Goal: Information Seeking & Learning: Learn about a topic

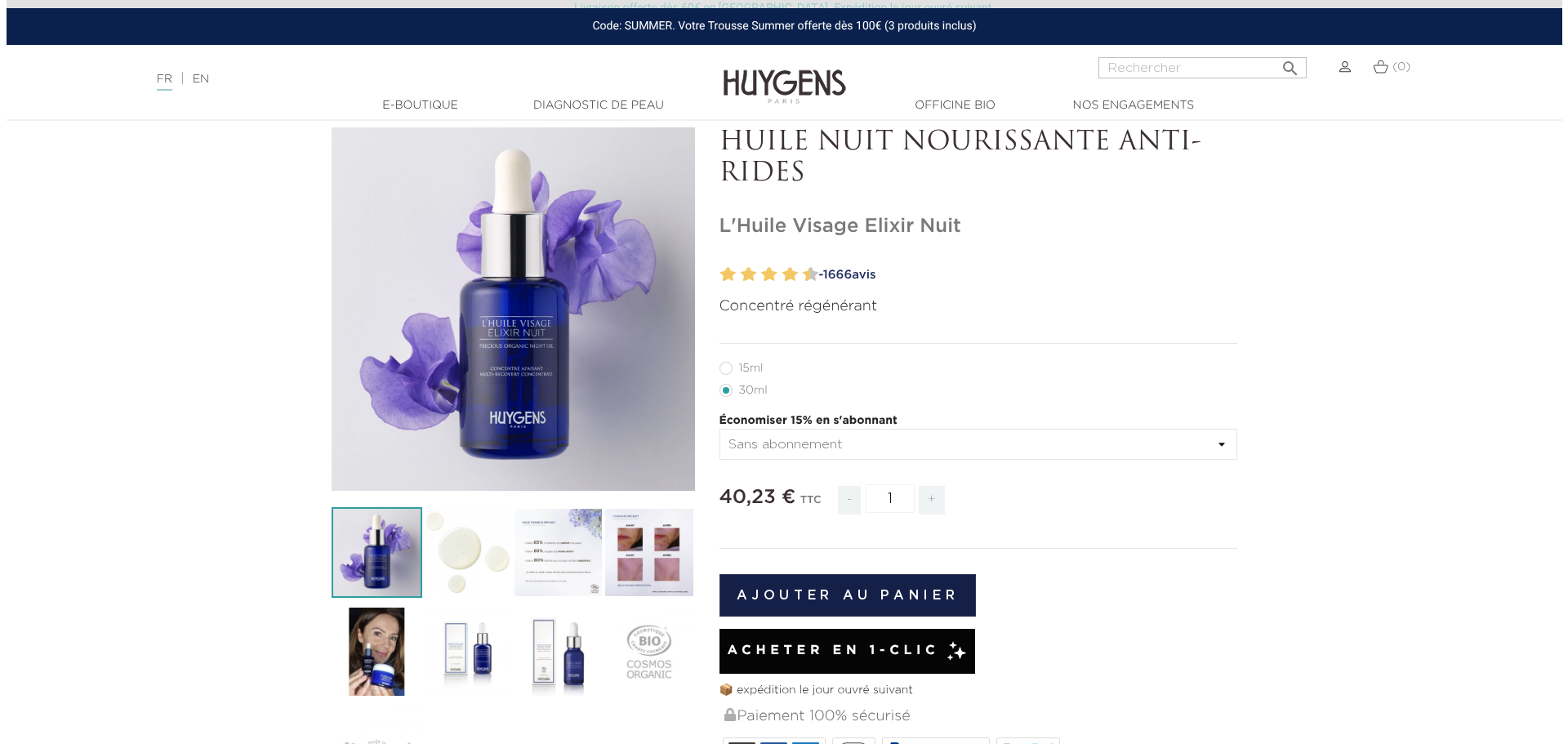
scroll to position [164, 0]
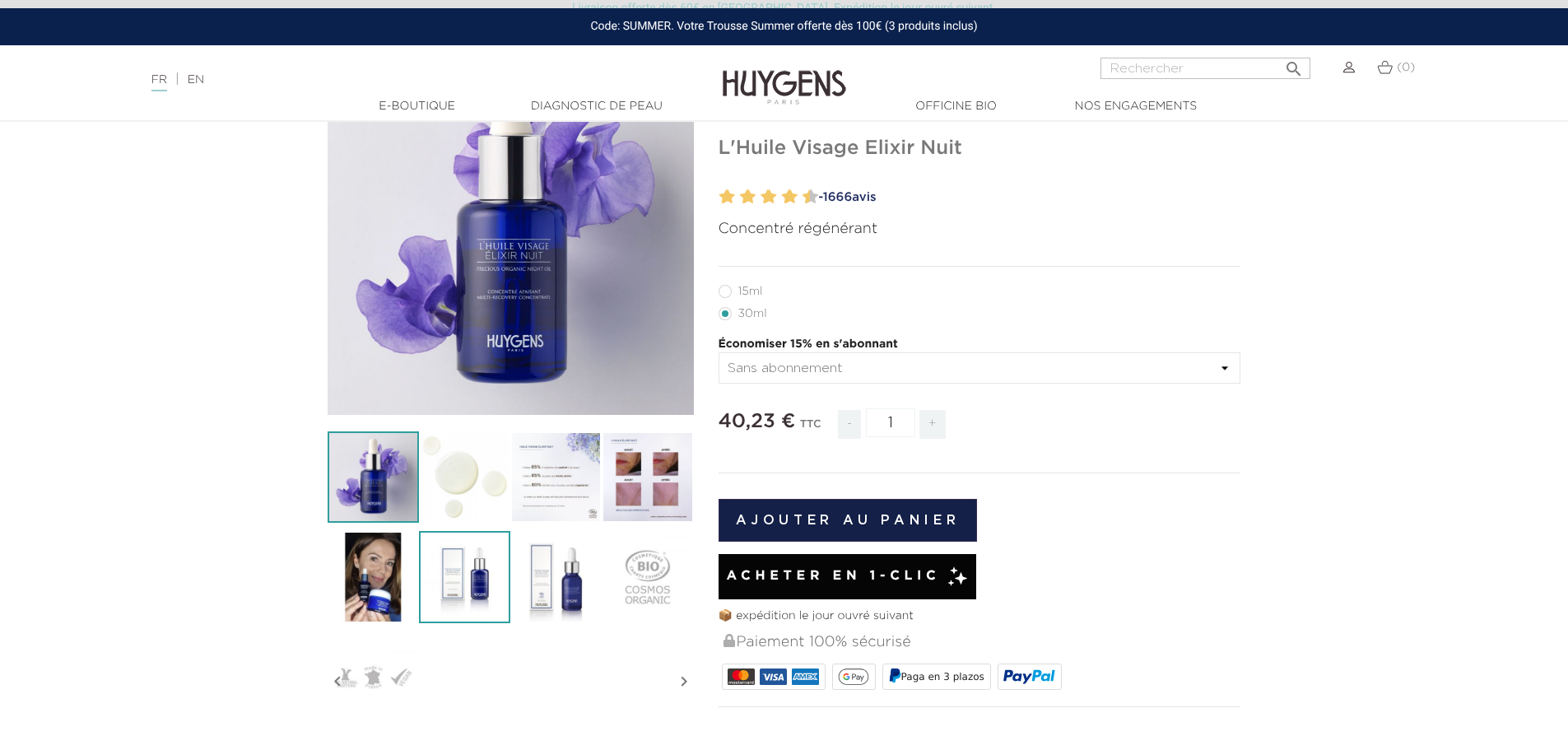
click at [450, 579] on img at bounding box center [465, 577] width 92 height 92
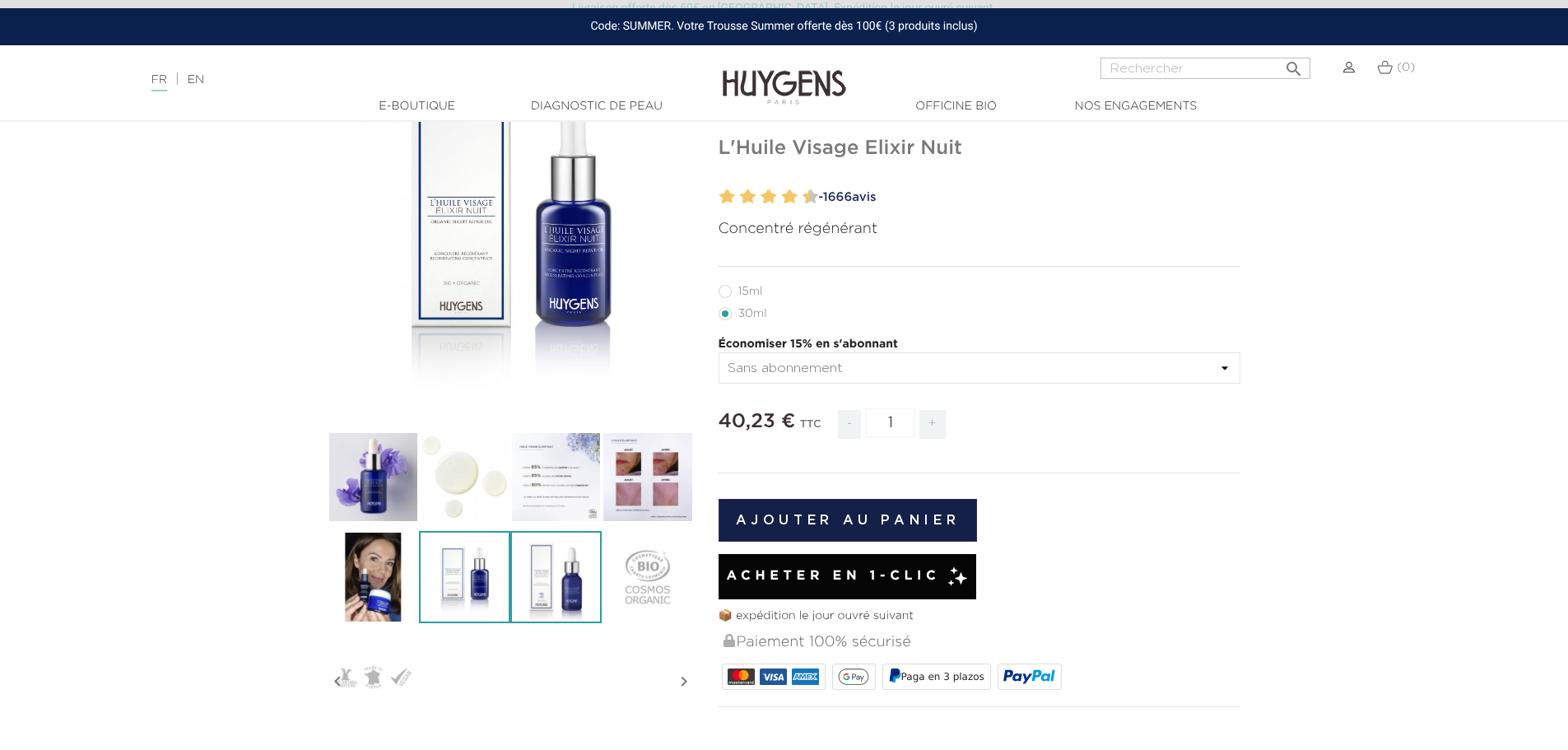
click at [542, 577] on img at bounding box center [556, 577] width 92 height 92
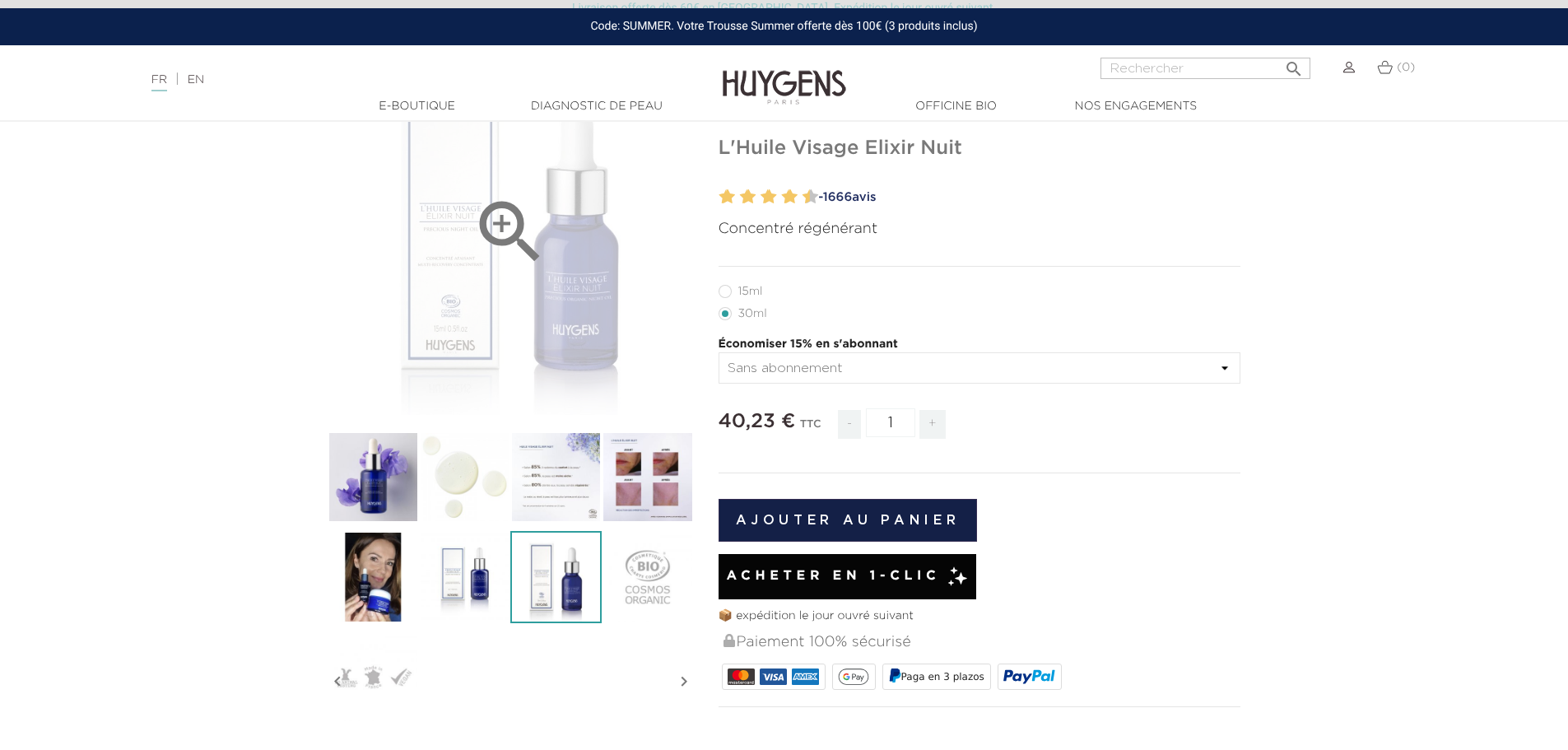
click at [503, 291] on div "" at bounding box center [510, 232] width 367 height 367
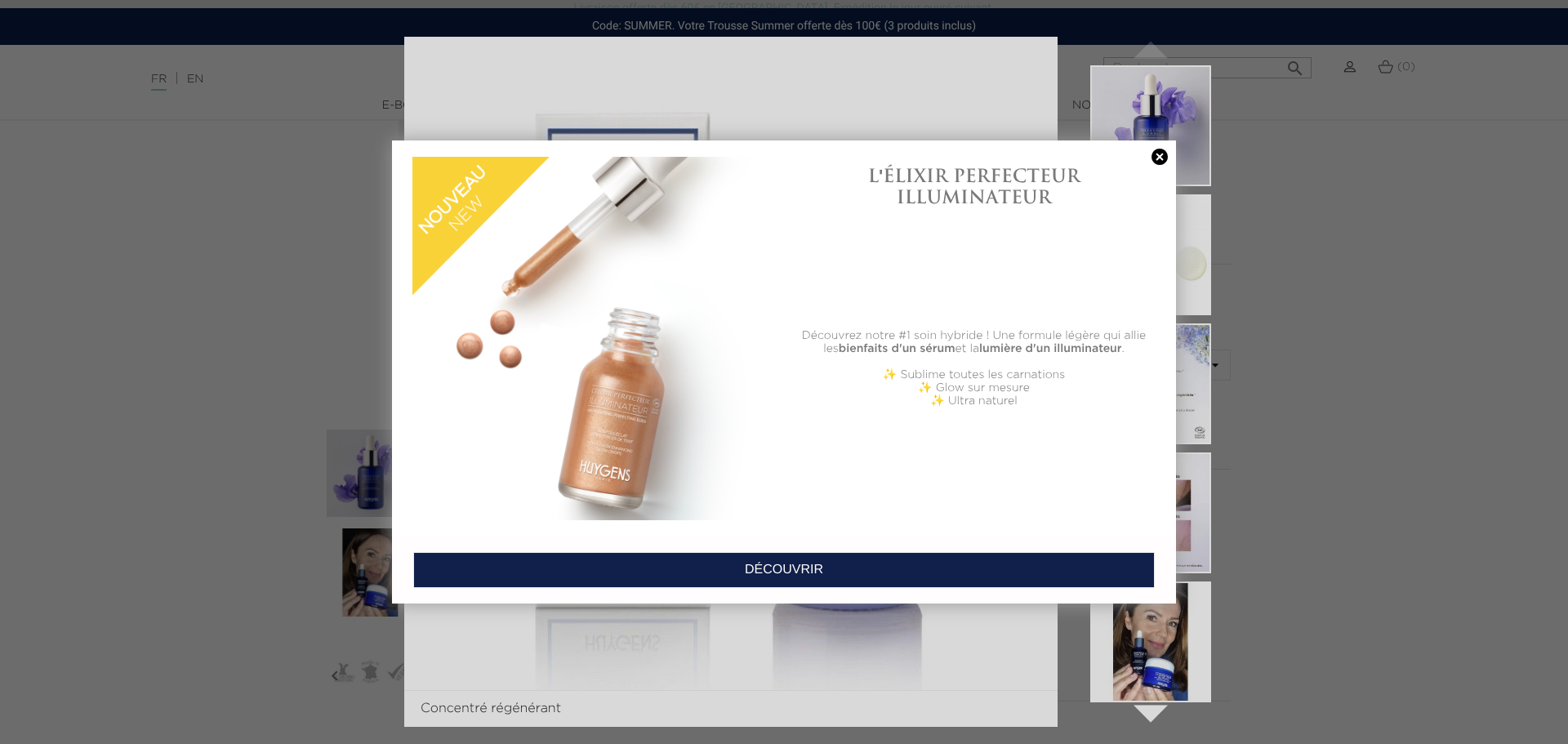
click at [1157, 155] on link at bounding box center [1160, 156] width 23 height 17
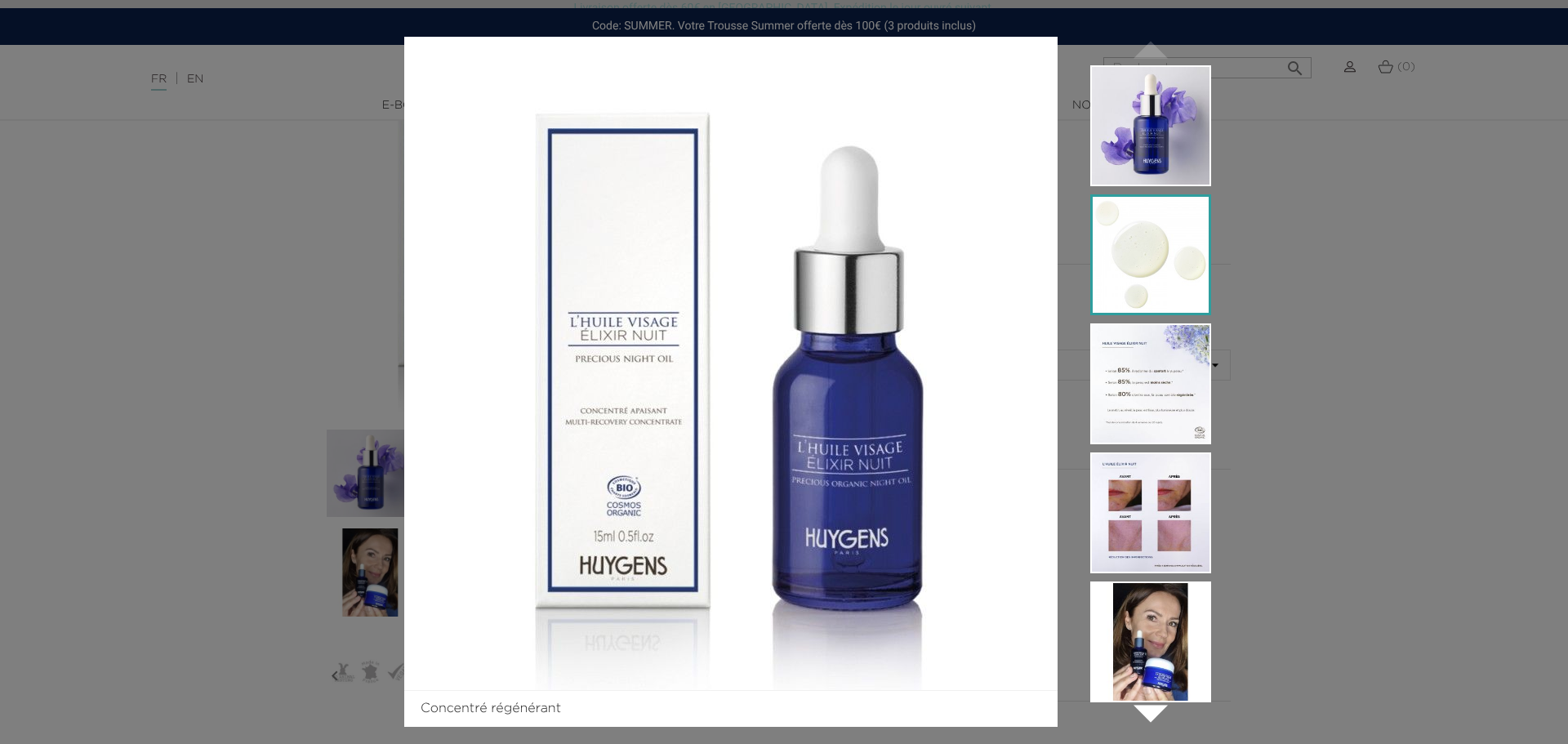
click at [1185, 264] on img at bounding box center [1151, 255] width 121 height 121
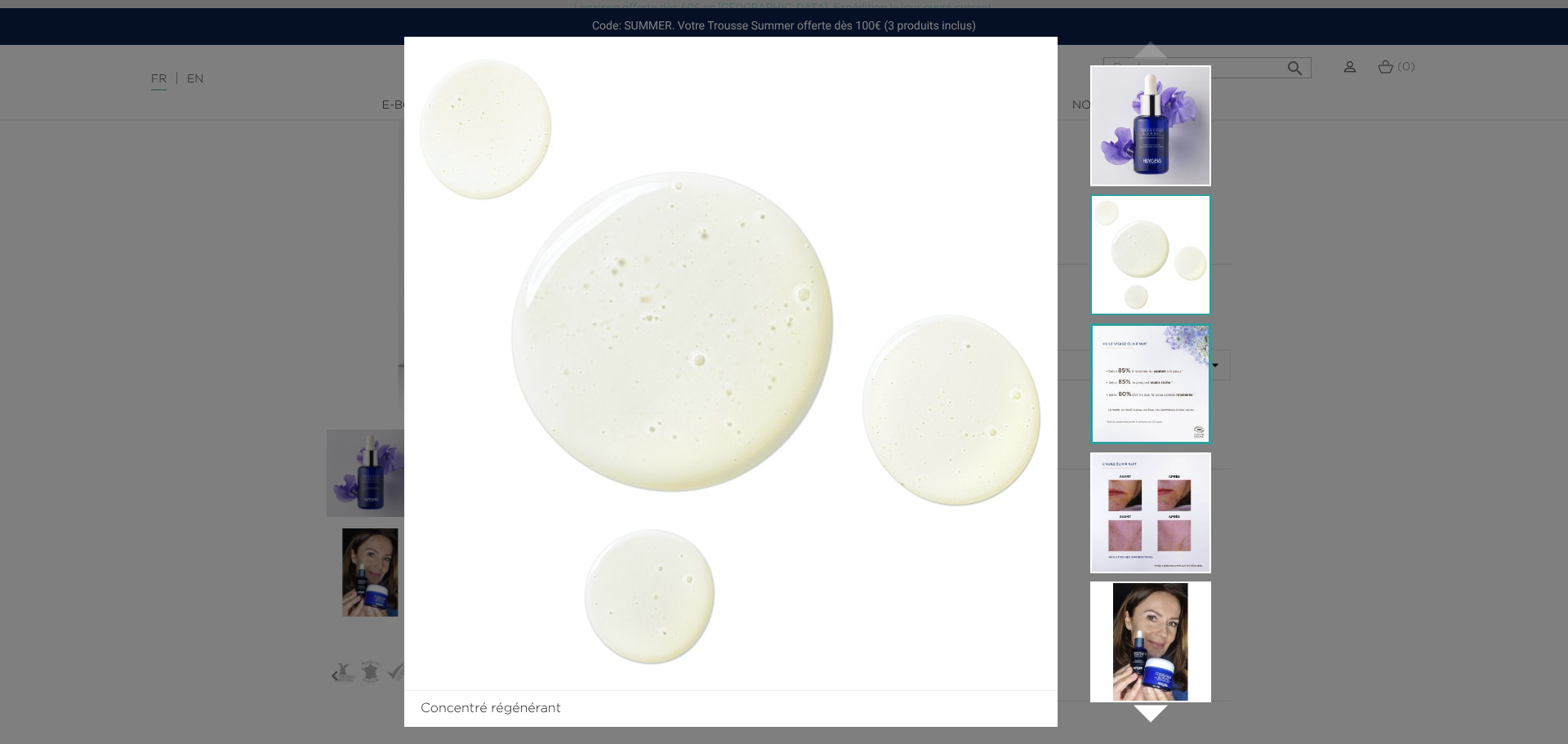
click at [1177, 389] on img at bounding box center [1151, 384] width 121 height 121
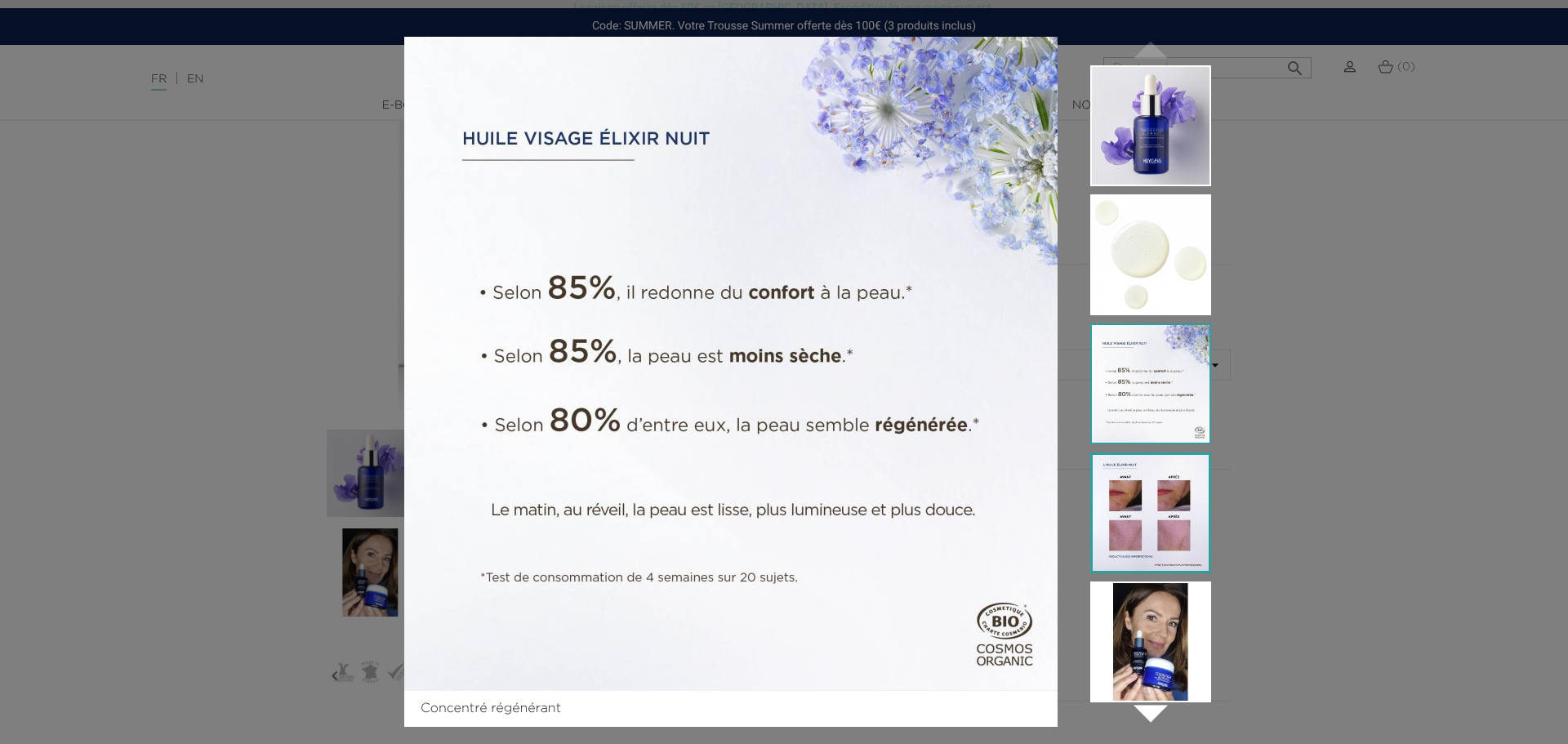
click at [1165, 519] on img at bounding box center [1151, 512] width 121 height 121
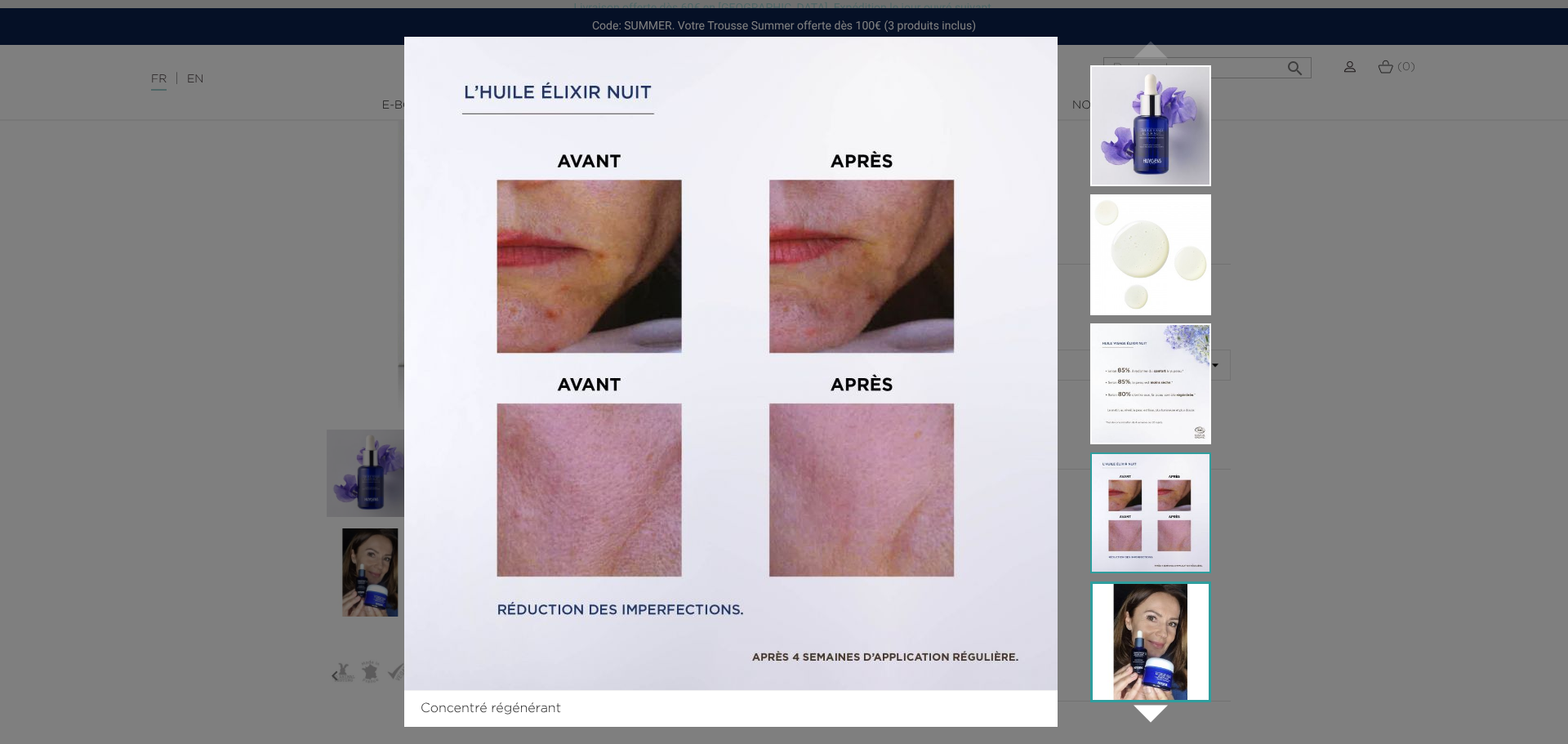
click at [1142, 627] on img at bounding box center [1151, 641] width 121 height 121
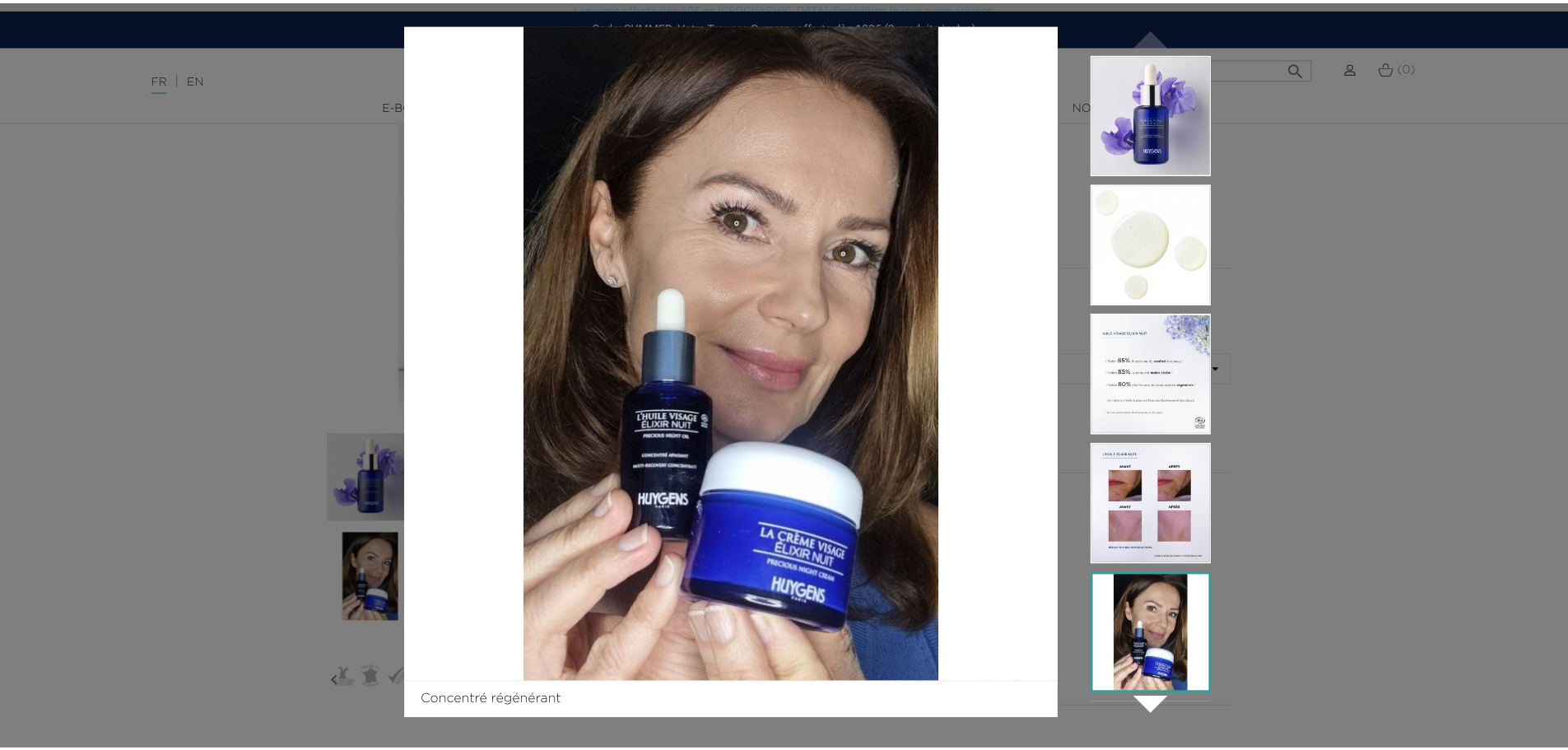
scroll to position [20, 0]
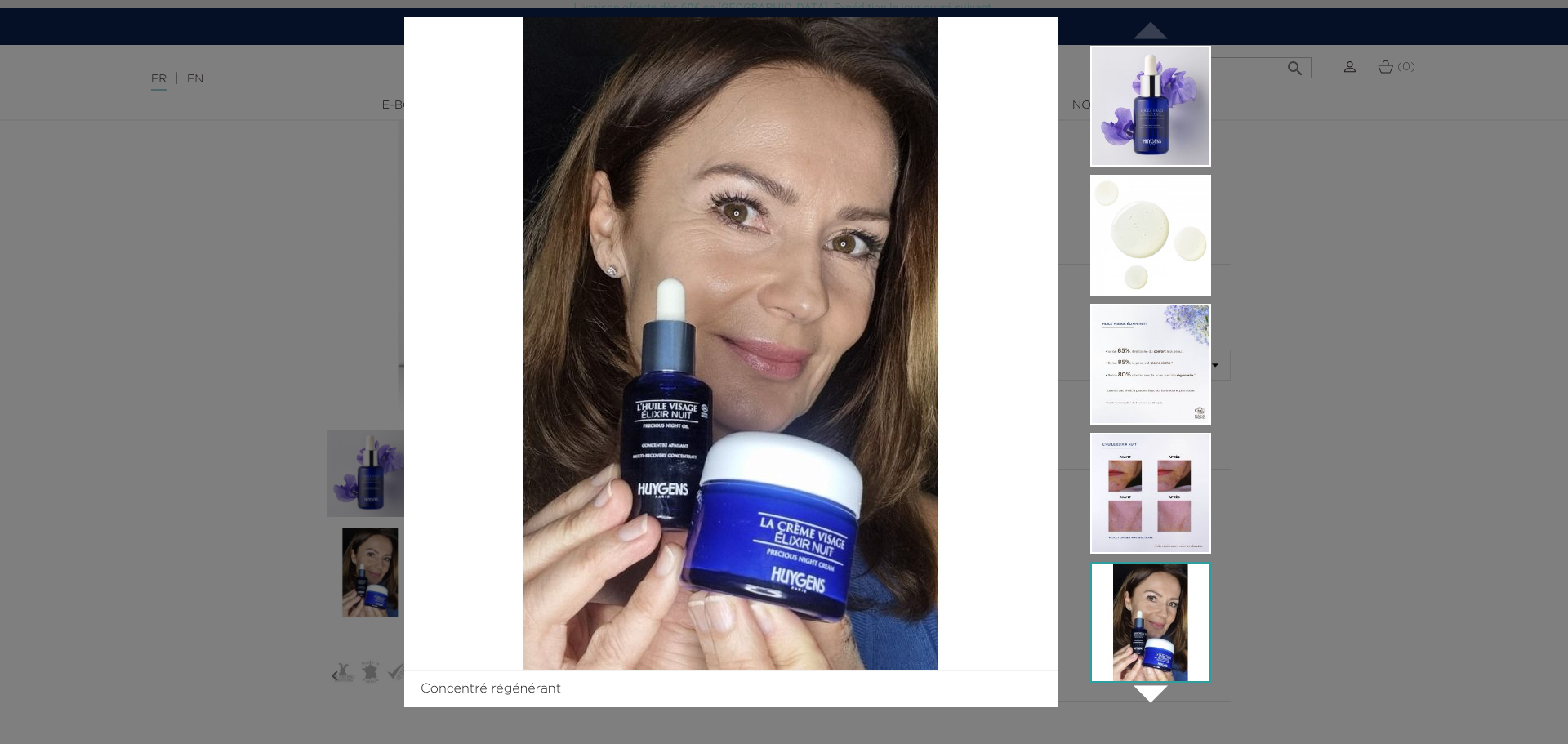
click at [1347, 379] on div "Concentré régénérant  " at bounding box center [784, 372] width 1568 height 744
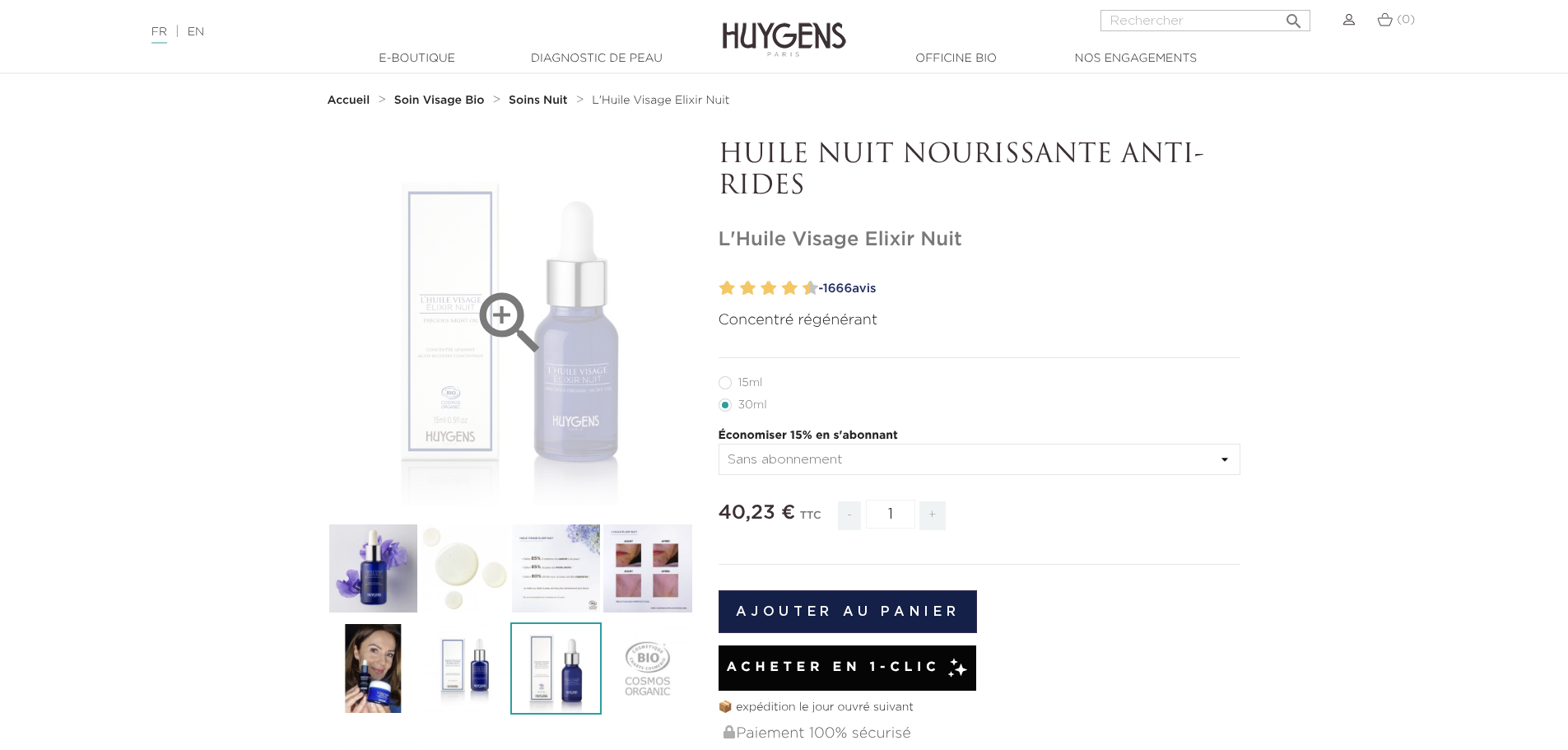
scroll to position [0, 0]
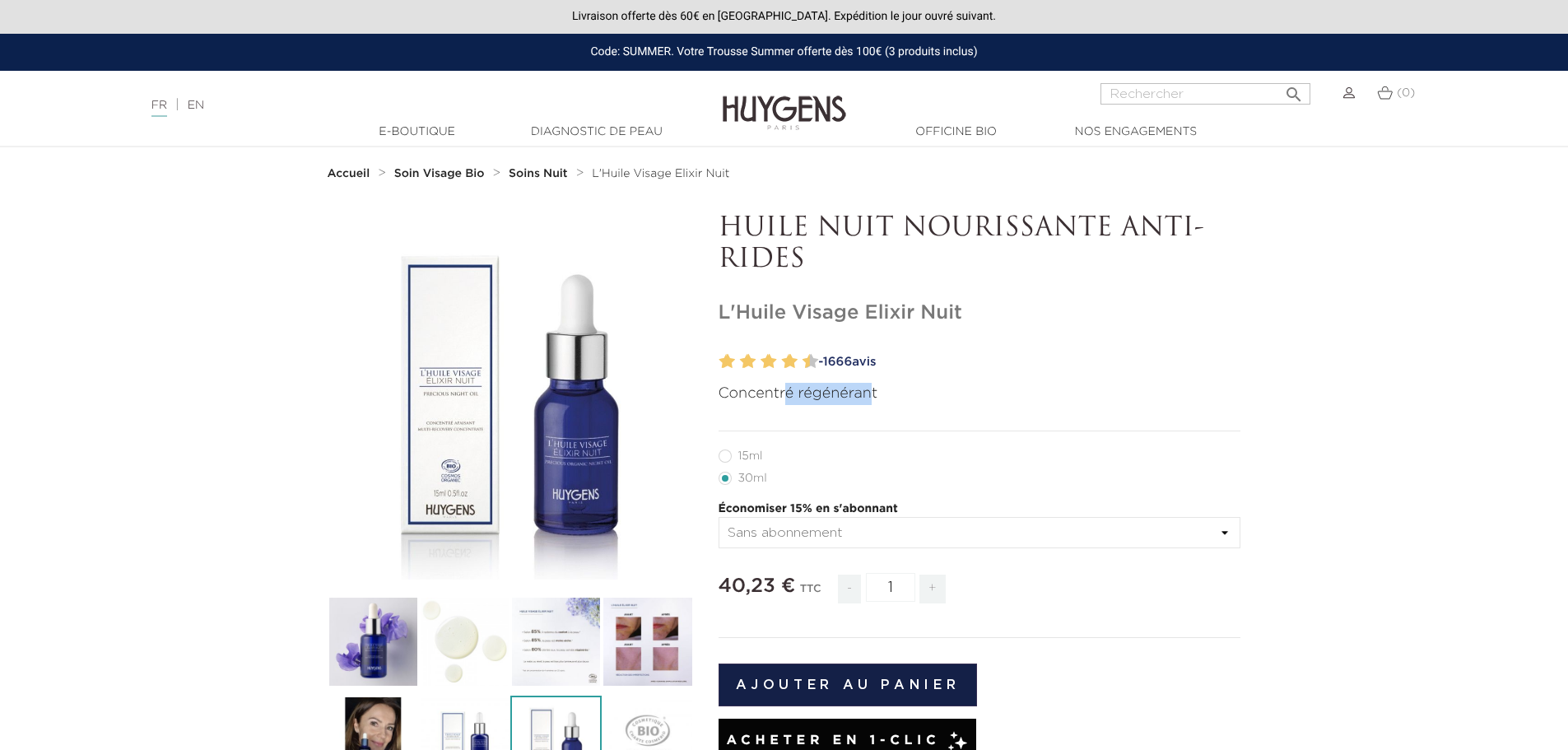
drag, startPoint x: 788, startPoint y: 393, endPoint x: 871, endPoint y: 395, distance: 83.0
click at [871, 395] on p "Concentré régénérant" at bounding box center [980, 394] width 522 height 22
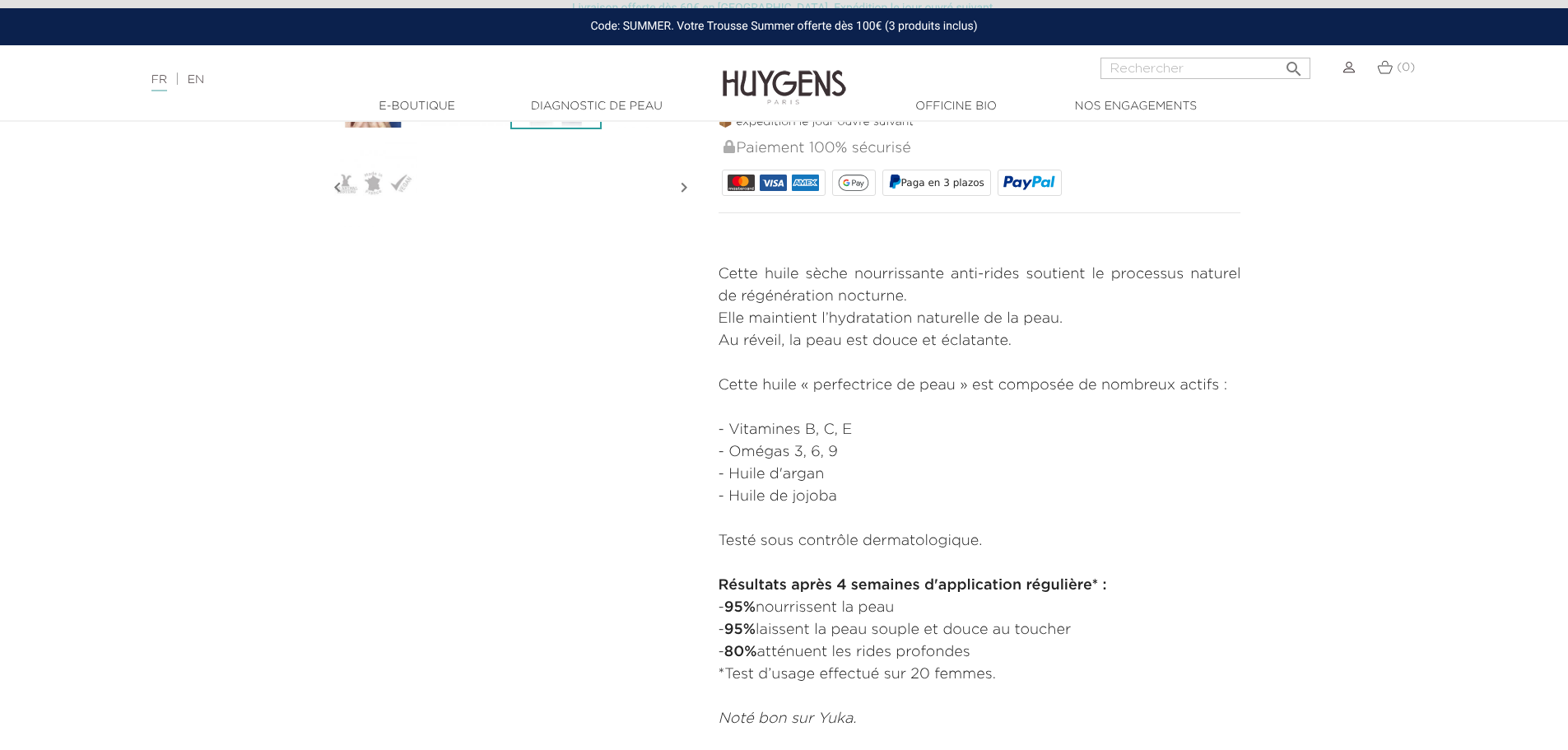
scroll to position [1070, 0]
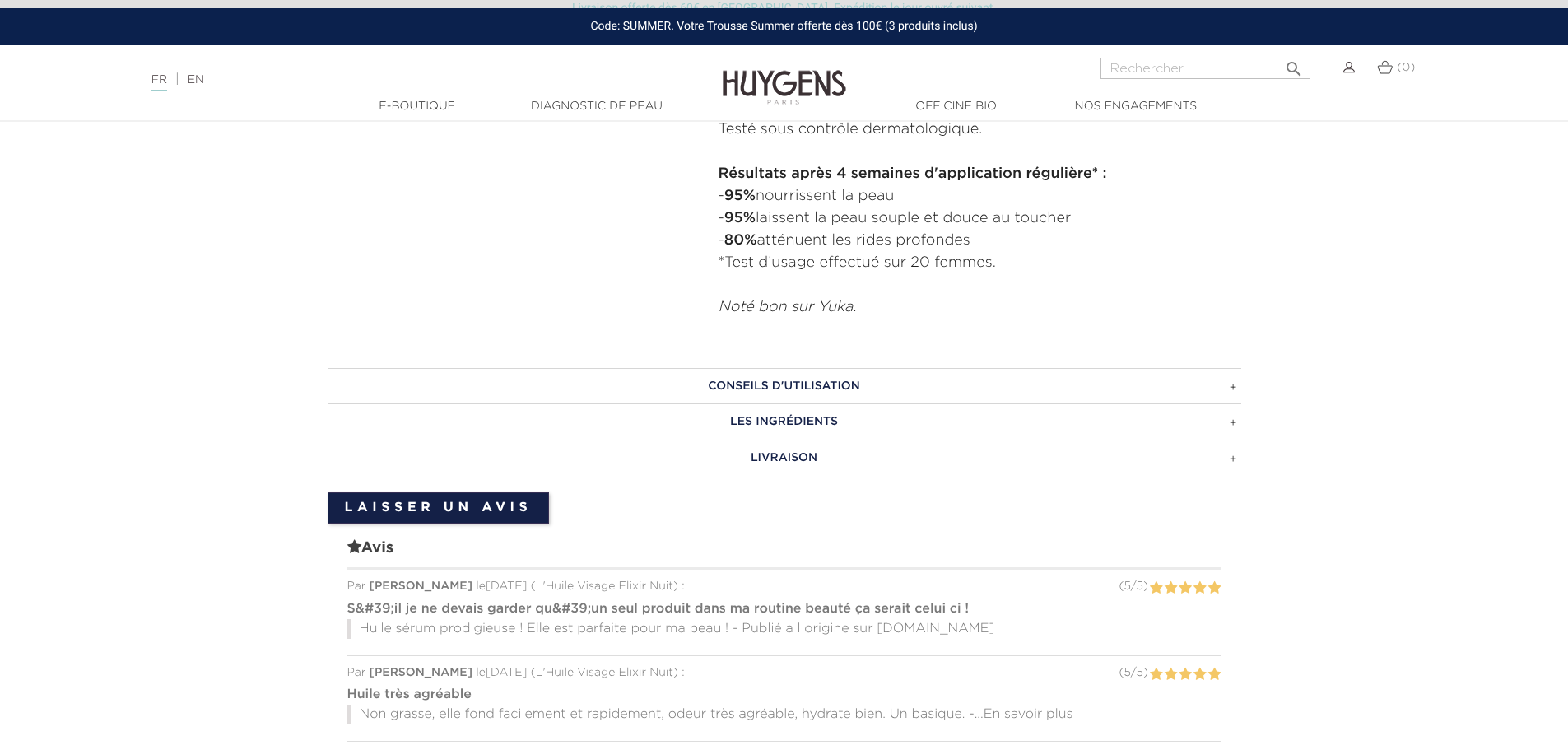
click at [809, 426] on h3 "LES INGRÉDIENTS" at bounding box center [784, 422] width 914 height 37
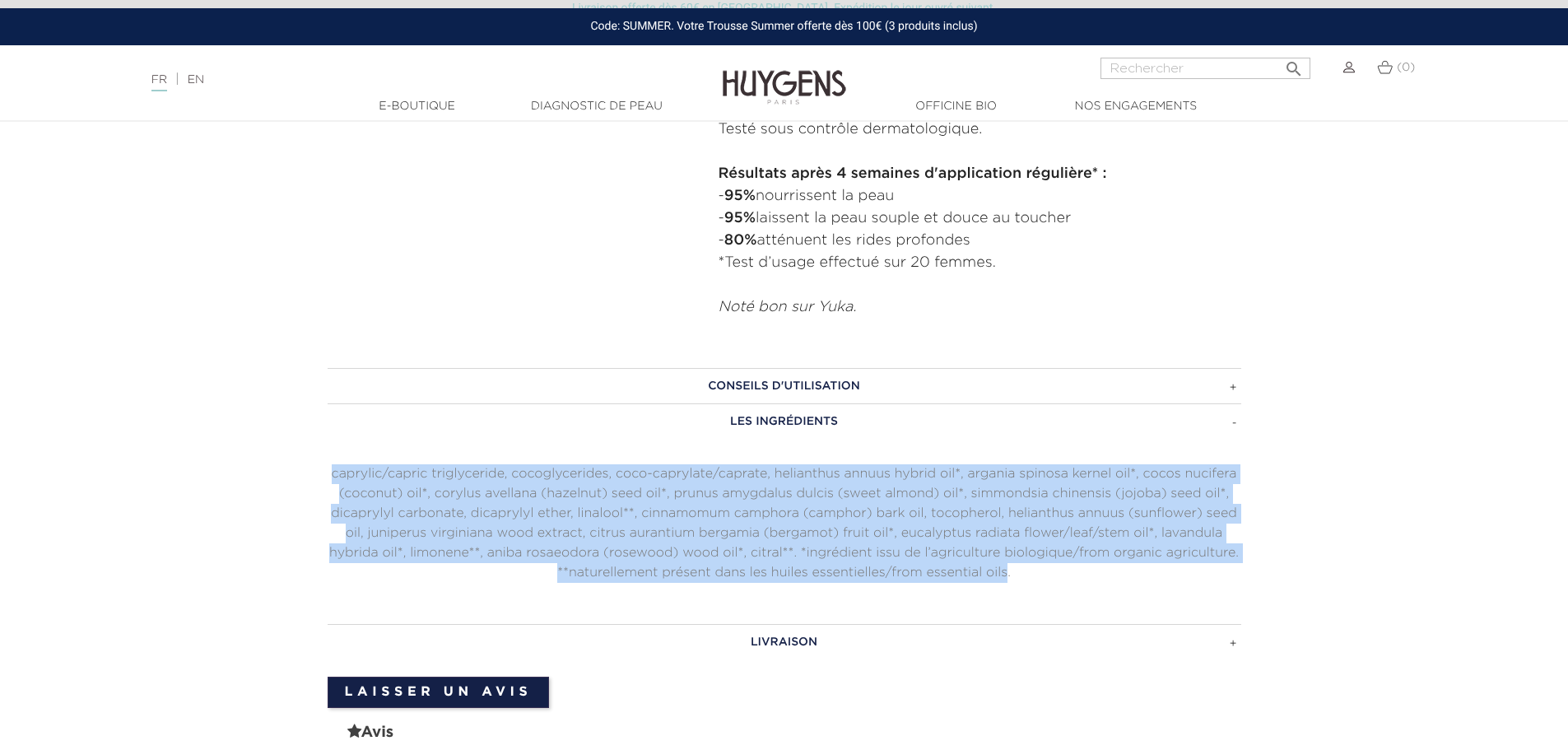
drag, startPoint x: 325, startPoint y: 466, endPoint x: 1007, endPoint y: 577, distance: 691.0
click at [1007, 577] on div "CONSEILS D'UTILISATION Chauffer 5 gouttes entre les mains, inhaler puis appliqu…" at bounding box center [784, 513] width 938 height 292
copy p "caprylic/capric triglyceride, cocoglycerides, coco-caprylate/caprate, helianthu…"
